Goal: Obtain resource: Obtain resource

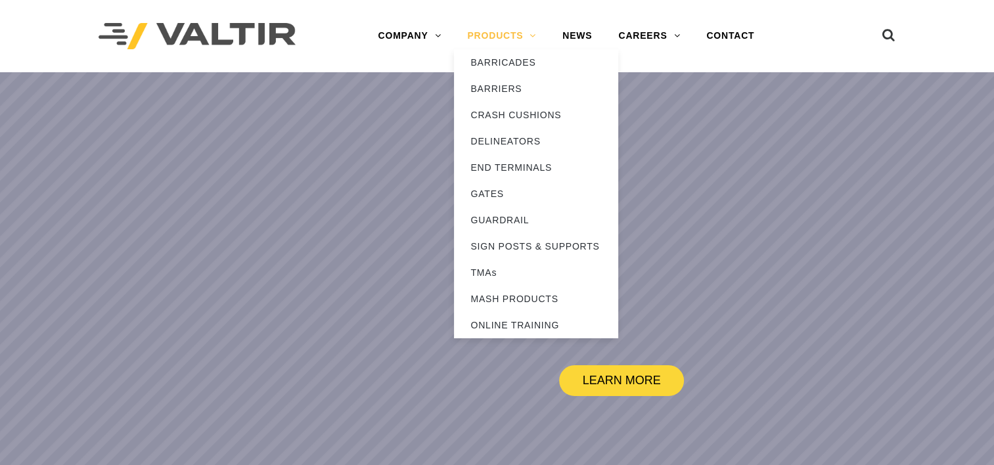
click at [495, 42] on link "PRODUCTS" at bounding box center [501, 36] width 95 height 26
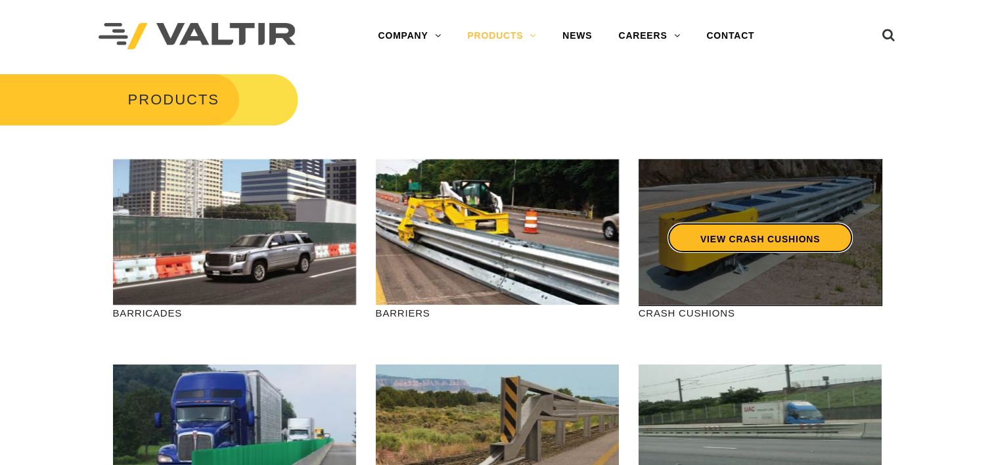
click at [716, 243] on link "VIEW CRASH CUSHIONS" at bounding box center [759, 238] width 185 height 30
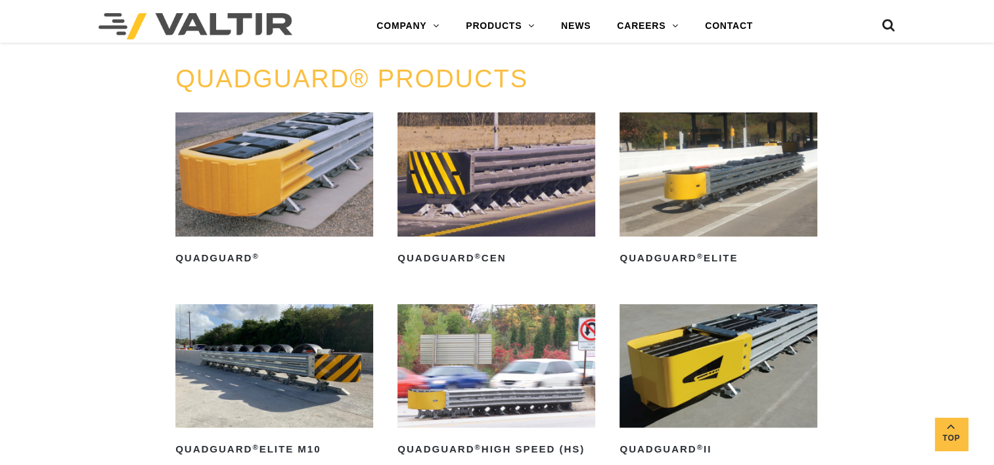
scroll to position [789, 0]
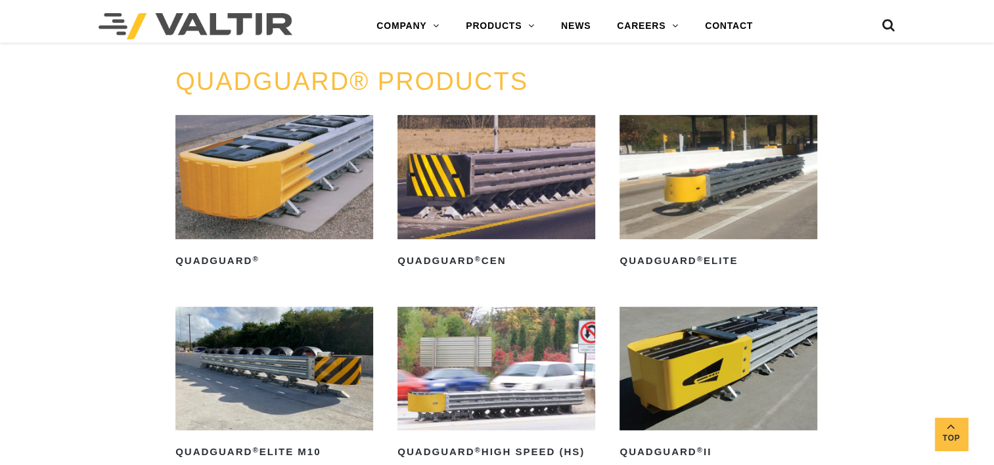
click at [707, 163] on img at bounding box center [719, 177] width 198 height 124
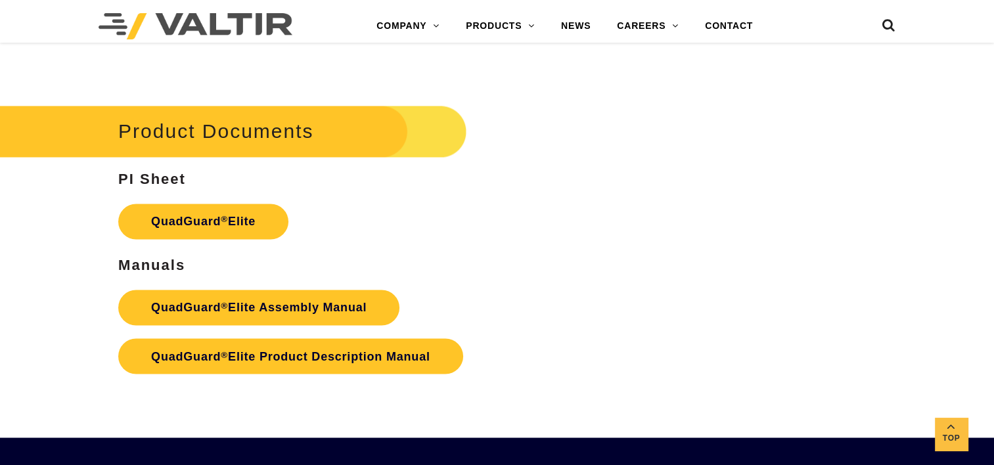
scroll to position [2235, 0]
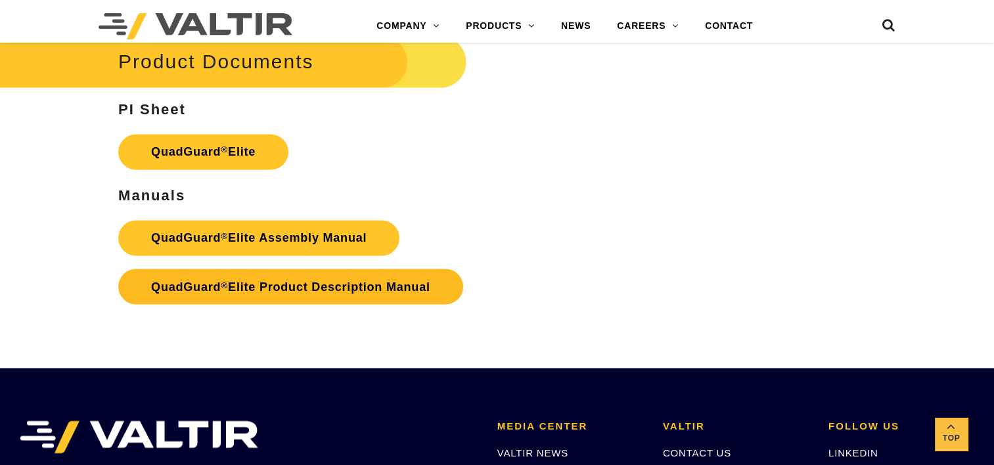
click at [361, 291] on link "QuadGuard ® Elite Product Description Manual" at bounding box center [290, 286] width 345 height 35
